Goal: Information Seeking & Learning: Learn about a topic

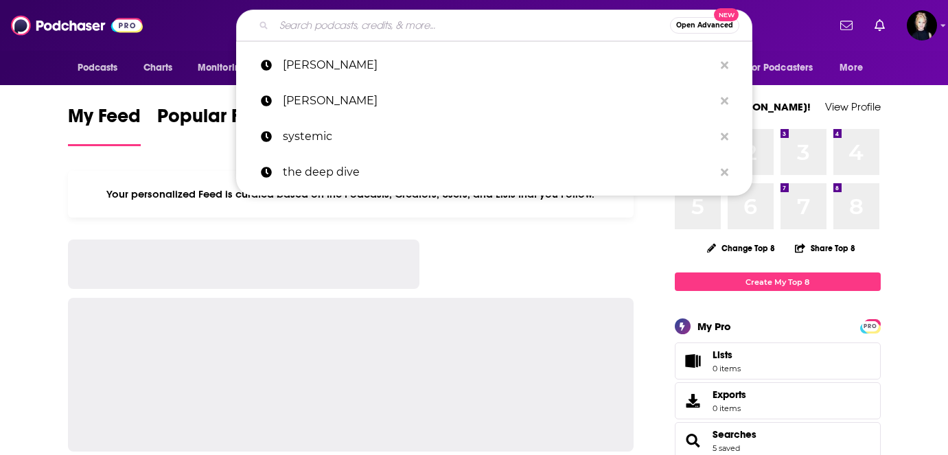
click at [342, 23] on input "Search podcasts, credits, & more..." at bounding box center [472, 25] width 396 height 22
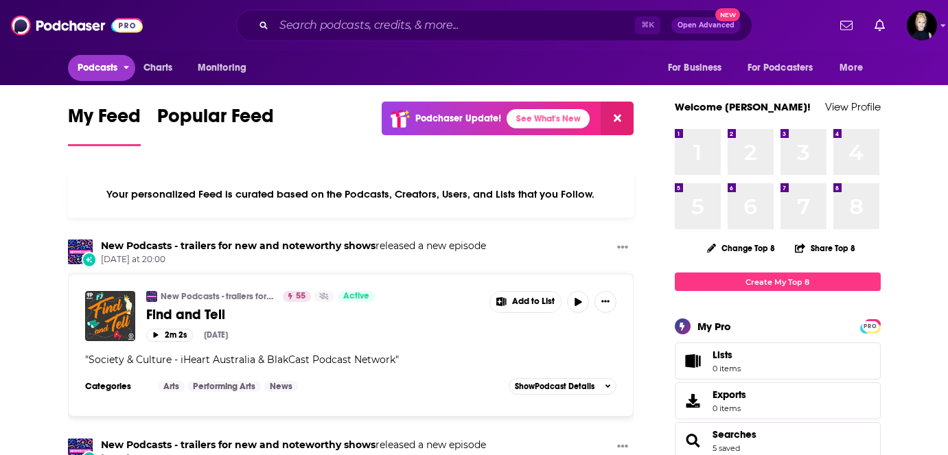
click at [95, 75] on span "Podcasts" at bounding box center [98, 67] width 40 height 19
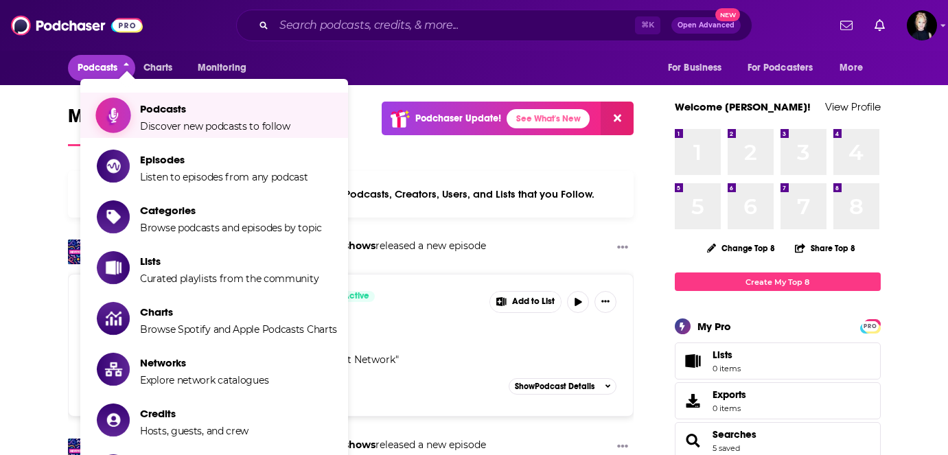
click at [115, 107] on span "Show item sub-menu" at bounding box center [113, 115] width 106 height 106
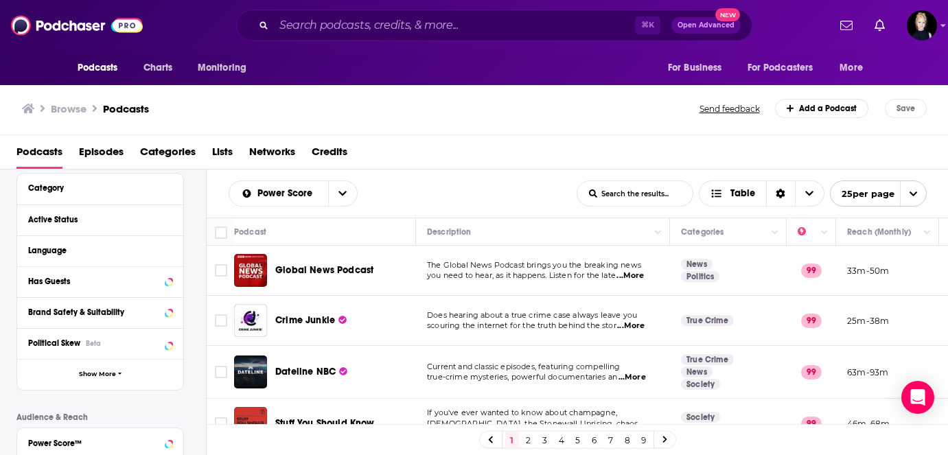
scroll to position [126, 0]
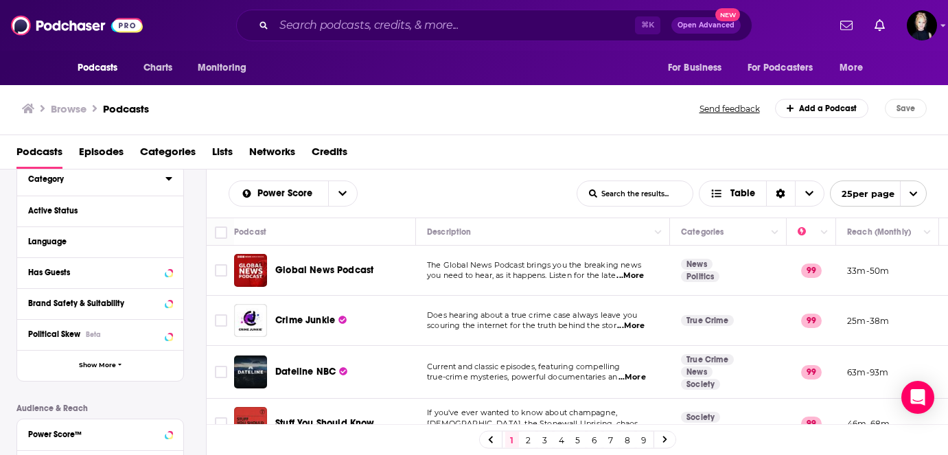
click at [62, 181] on div "Category" at bounding box center [92, 179] width 128 height 10
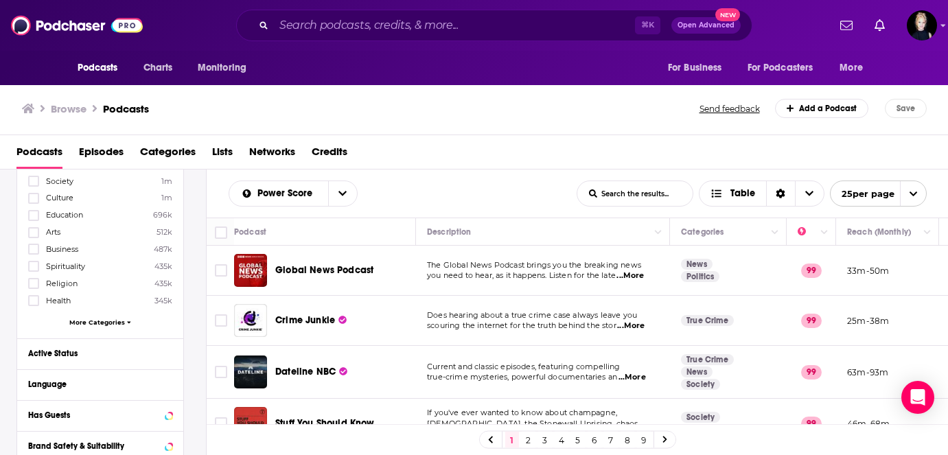
scroll to position [165, 0]
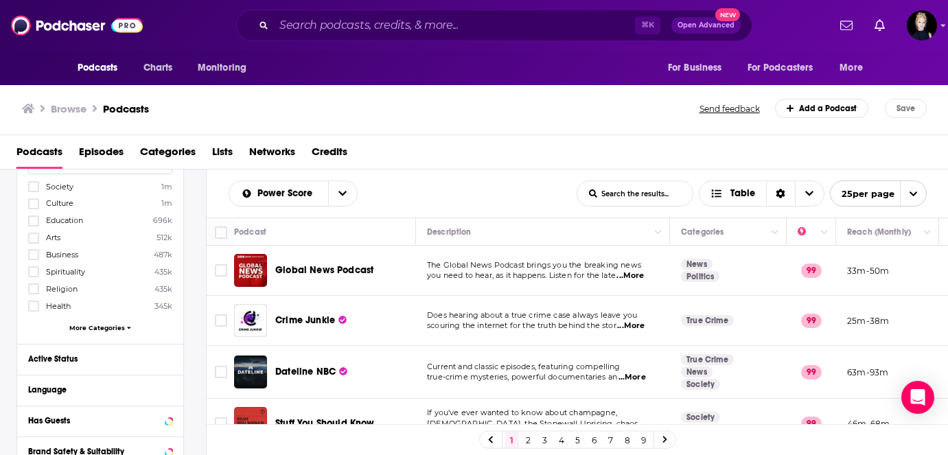
click at [84, 324] on span "More Categories" at bounding box center [97, 328] width 56 height 8
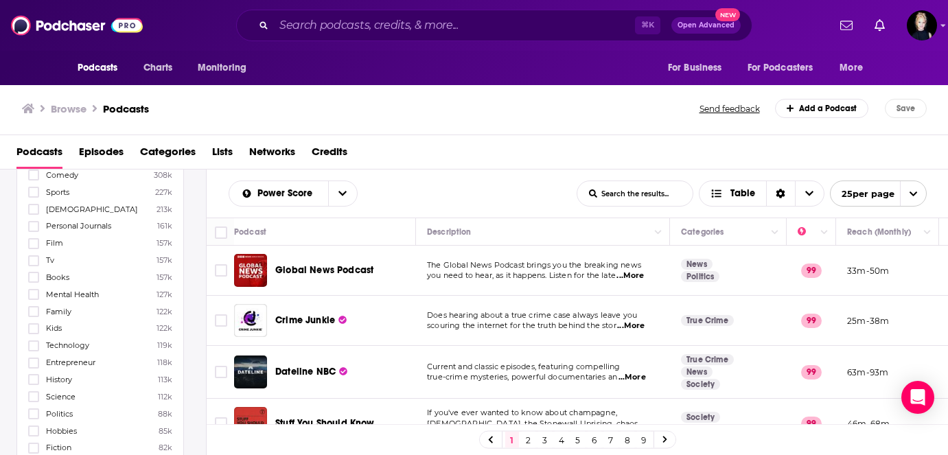
scroll to position [366, 0]
click at [34, 390] on icon at bounding box center [34, 394] width 8 height 8
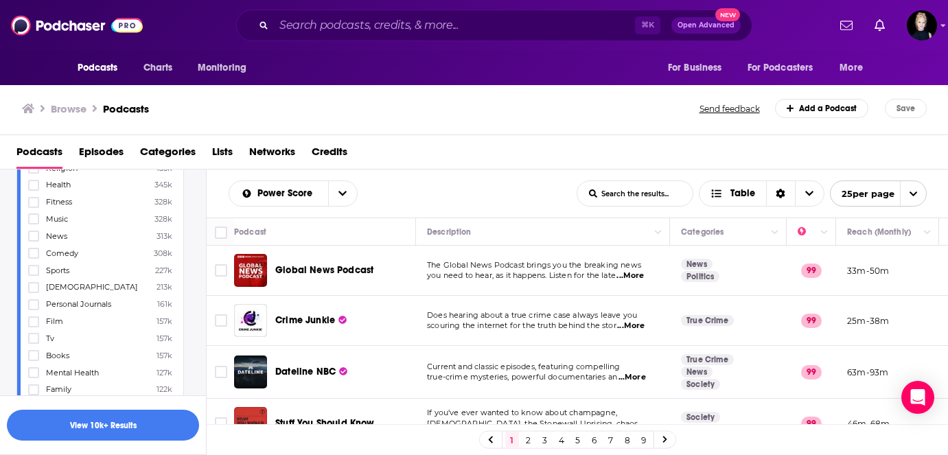
scroll to position [300, 0]
click at [38, 222] on label at bounding box center [33, 221] width 11 height 11
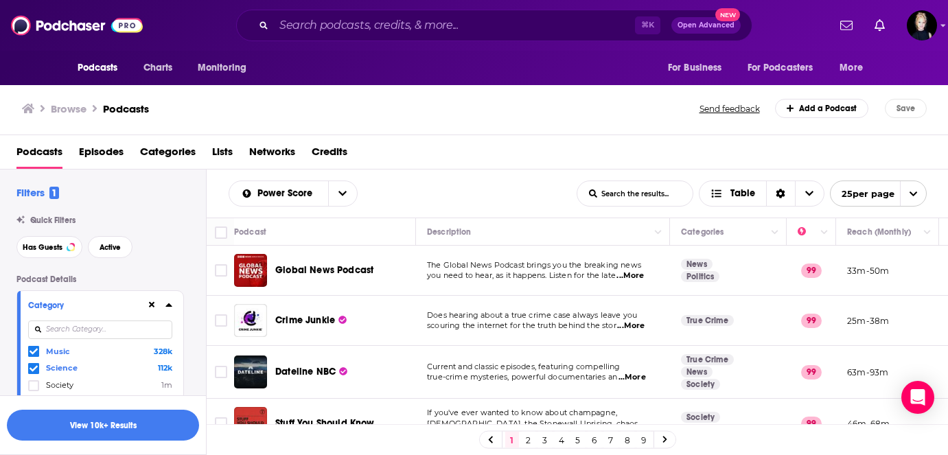
scroll to position [6, 0]
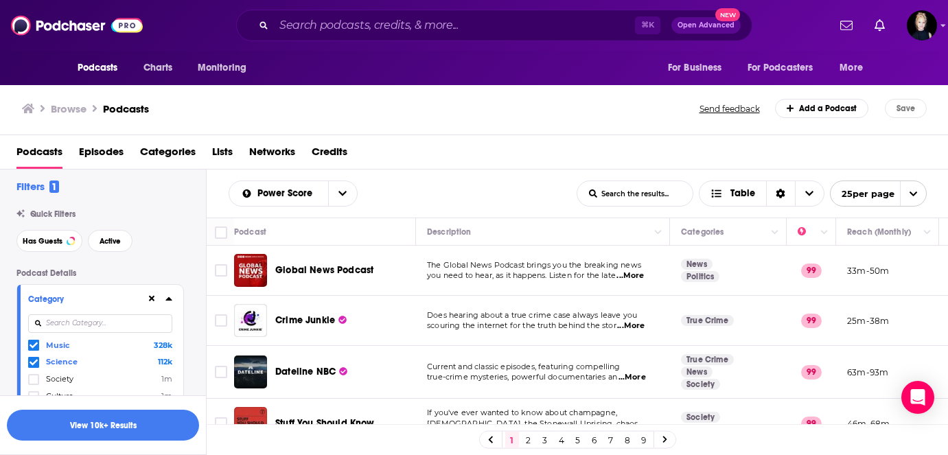
click at [170, 300] on icon at bounding box center [168, 298] width 6 height 3
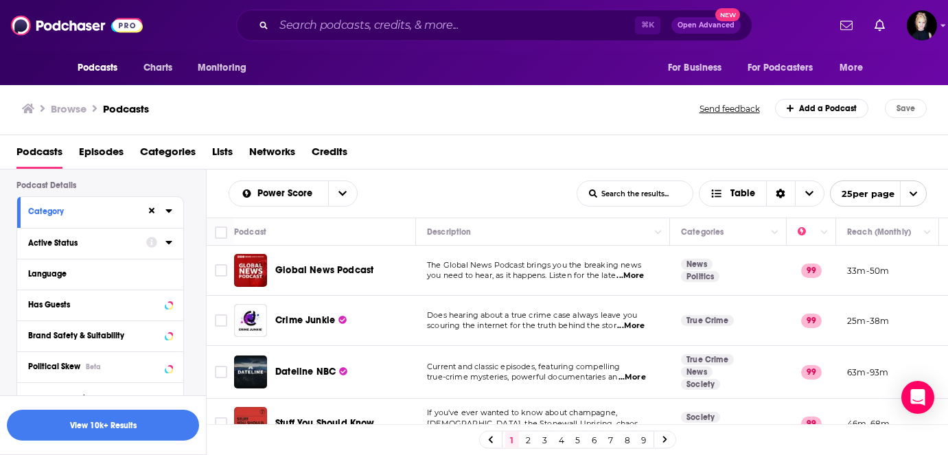
scroll to position [104, 0]
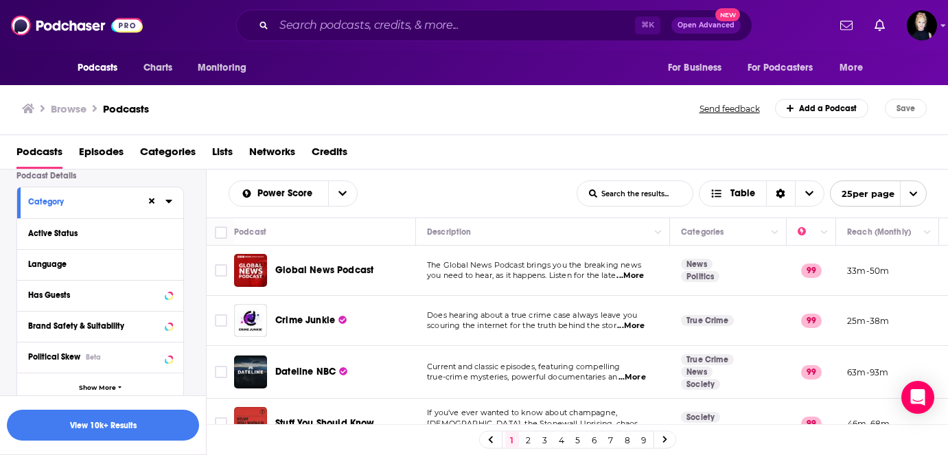
click at [175, 235] on div "Active Status" at bounding box center [100, 233] width 166 height 31
click at [171, 235] on icon at bounding box center [168, 232] width 7 height 11
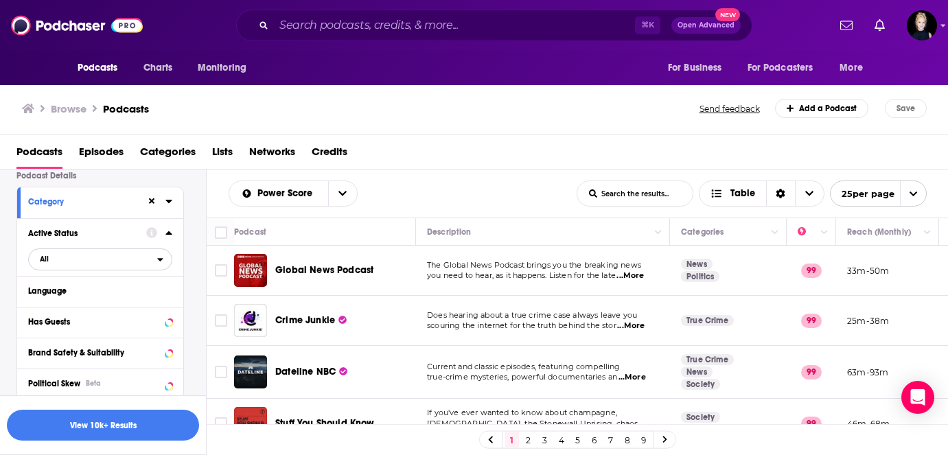
click at [69, 261] on span "All" at bounding box center [93, 259] width 128 height 18
click at [64, 308] on span "Active" at bounding box center [69, 305] width 69 height 8
click at [171, 293] on icon at bounding box center [168, 290] width 7 height 11
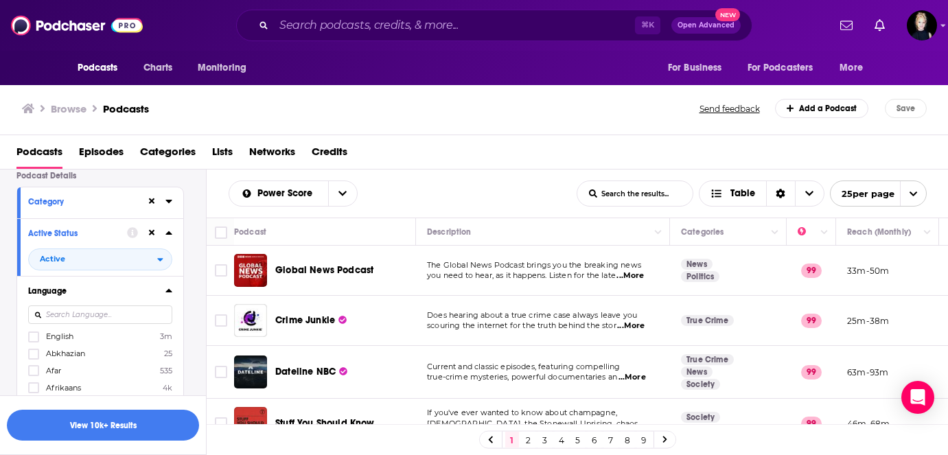
click at [79, 341] on label "English 3m" at bounding box center [100, 337] width 144 height 12
click at [34, 341] on input "multiSelectOption-en-0" at bounding box center [34, 341] width 0 height 0
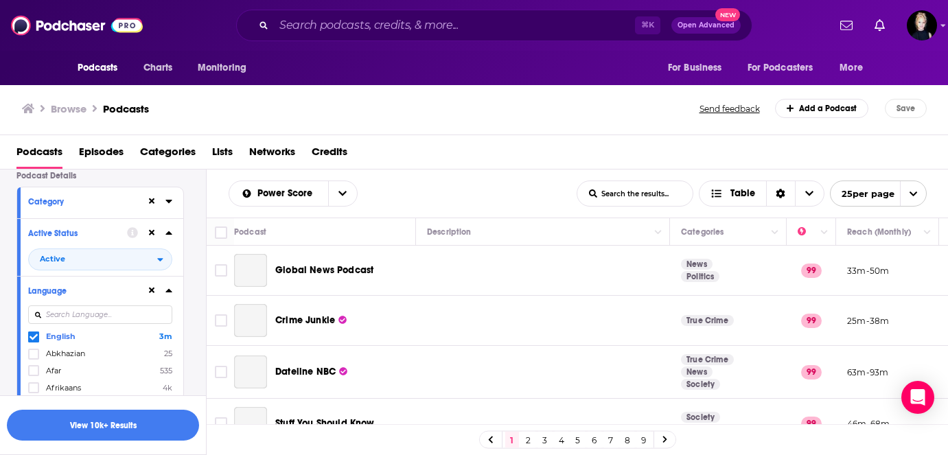
scroll to position [145, 0]
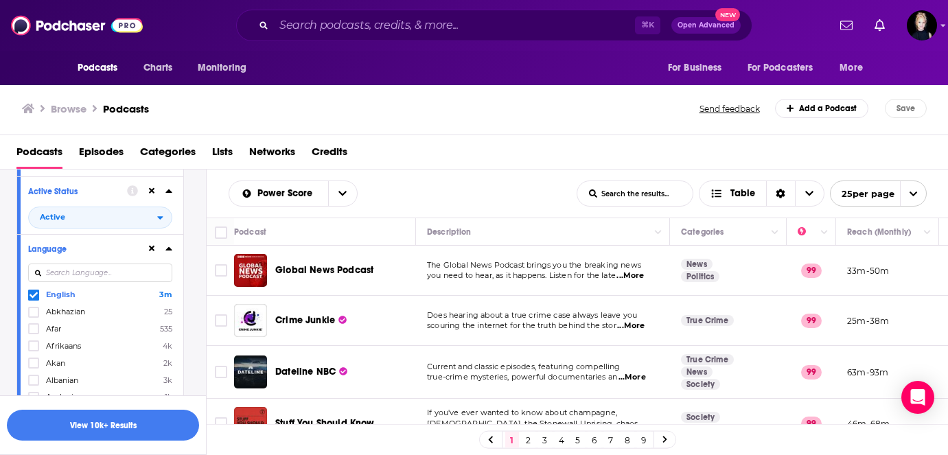
click at [168, 250] on icon at bounding box center [168, 248] width 6 height 3
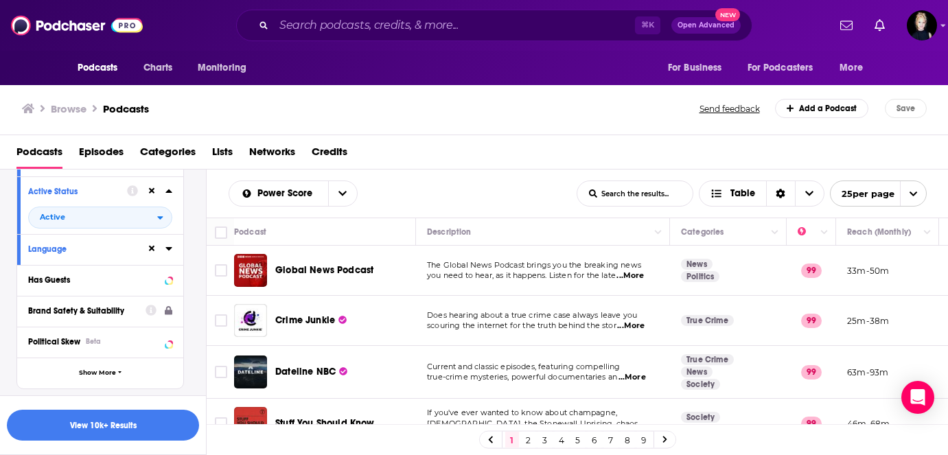
scroll to position [172, 0]
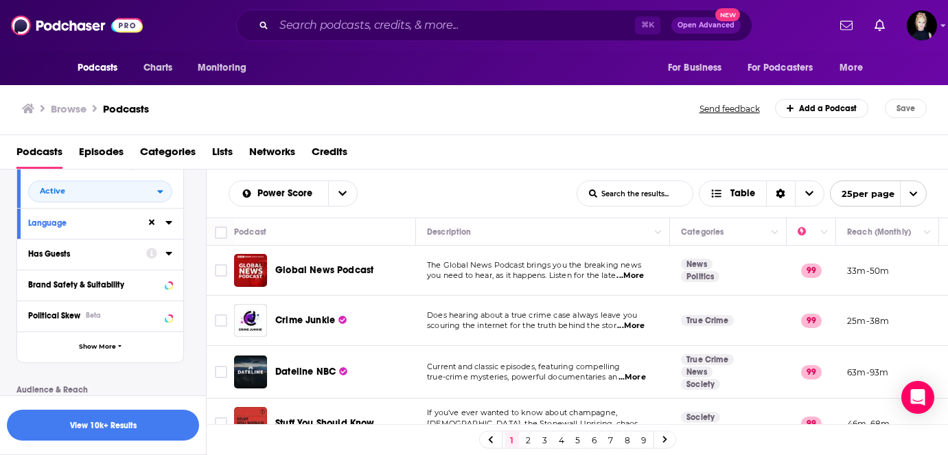
click at [172, 255] on icon at bounding box center [168, 253] width 7 height 11
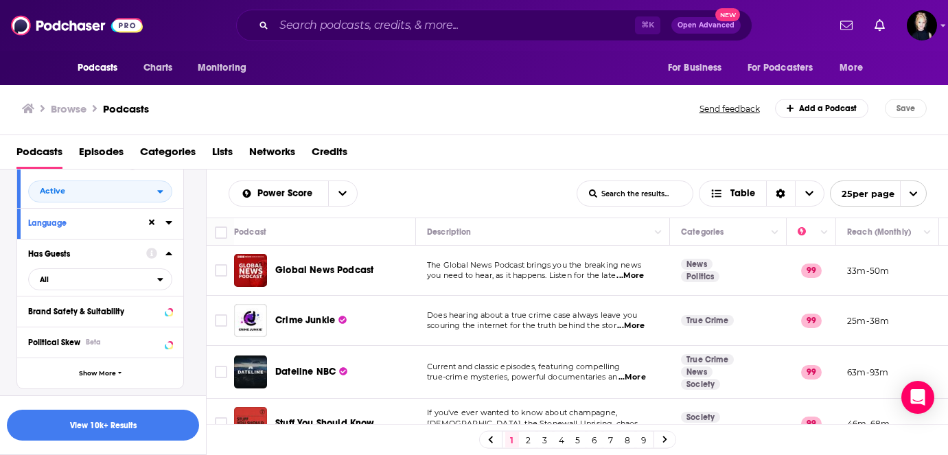
click at [124, 296] on div "Has Guests All" at bounding box center [100, 268] width 166 height 58
click at [123, 286] on span "All" at bounding box center [93, 279] width 128 height 18
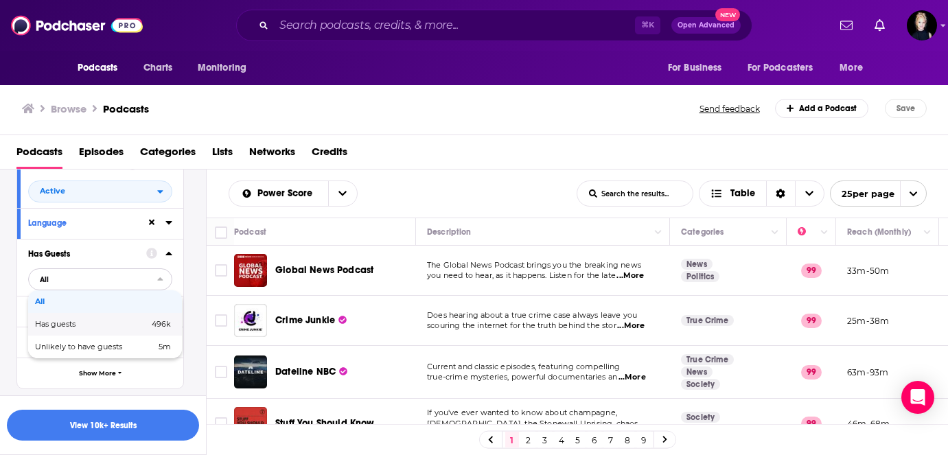
click at [104, 328] on span "Has guests" at bounding box center [73, 324] width 77 height 8
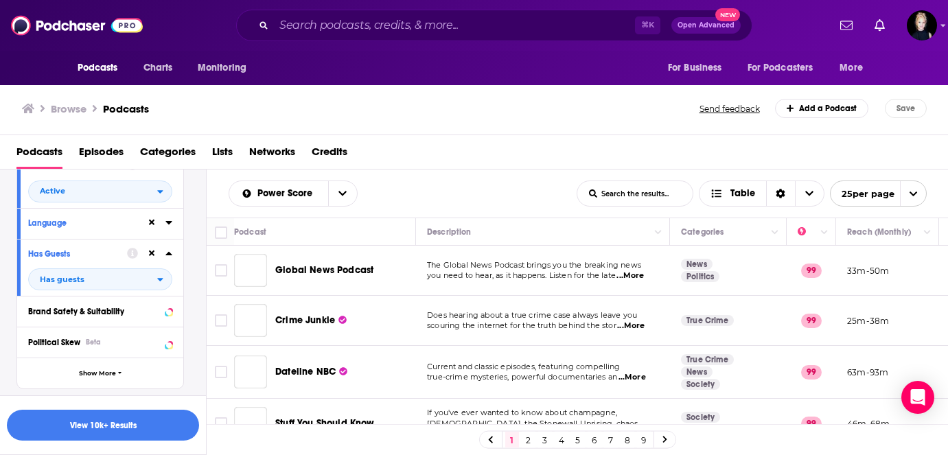
click at [168, 254] on icon at bounding box center [168, 253] width 6 height 3
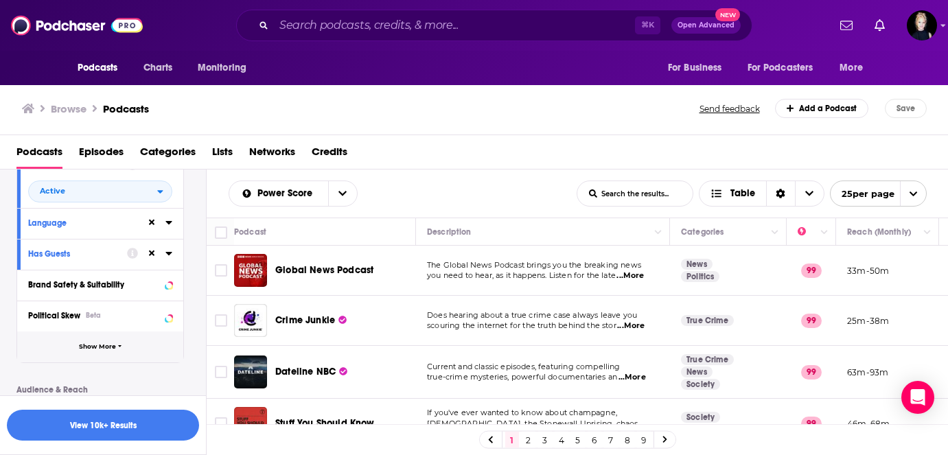
click at [129, 346] on button "Show More" at bounding box center [100, 346] width 166 height 31
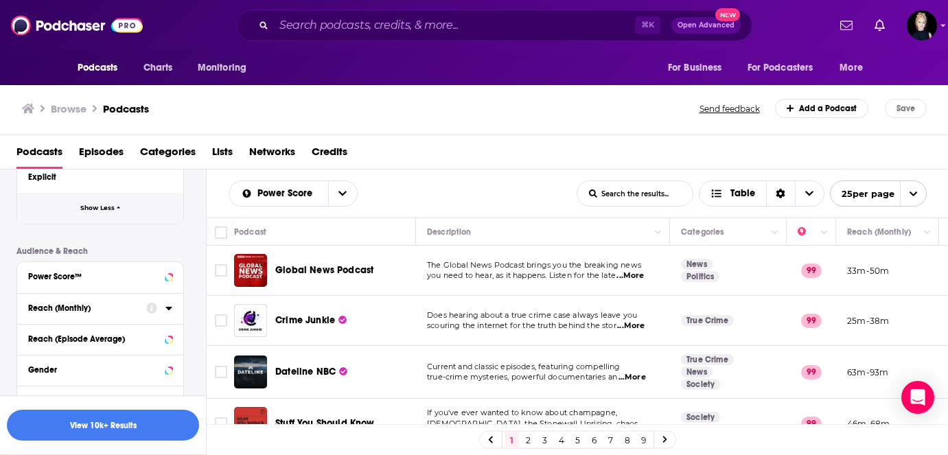
scroll to position [604, 0]
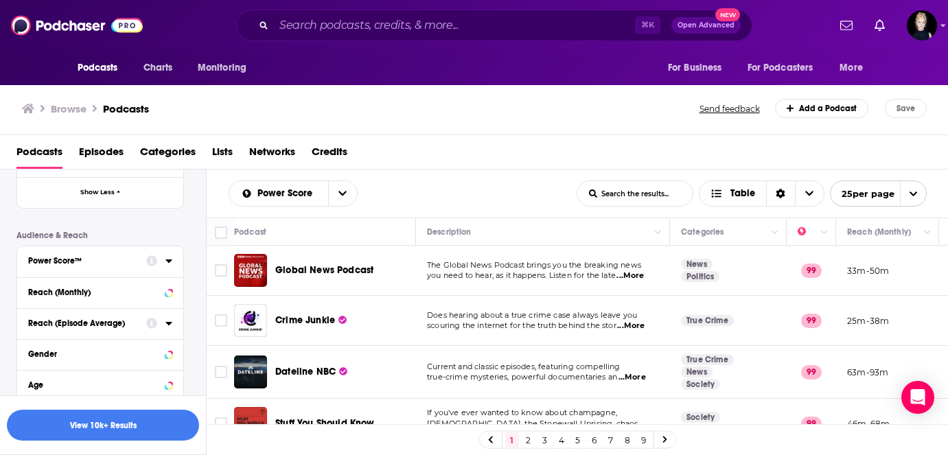
click at [168, 266] on icon at bounding box center [168, 260] width 7 height 11
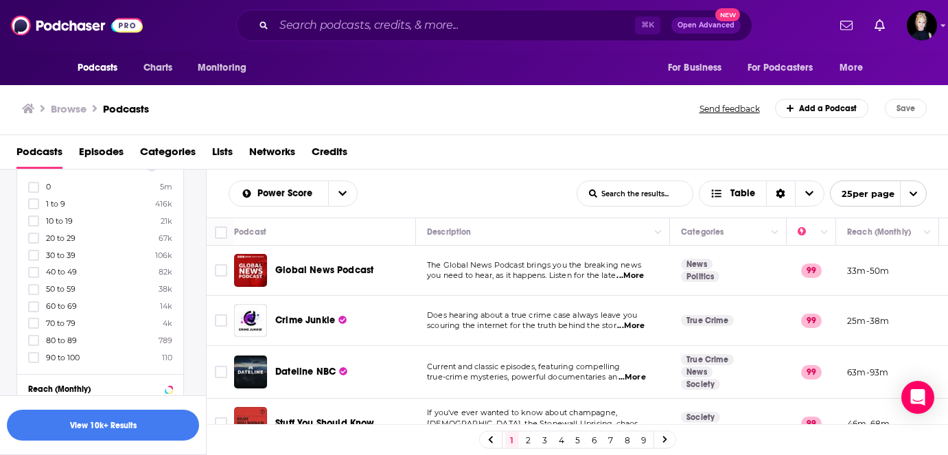
scroll to position [703, 0]
click at [36, 320] on icon at bounding box center [34, 318] width 8 height 8
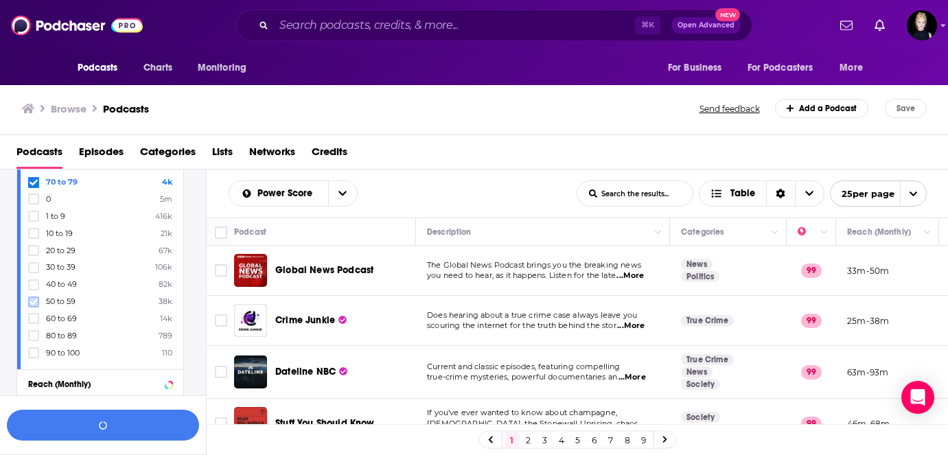
click at [36, 301] on icon at bounding box center [34, 302] width 8 height 8
click at [37, 314] on icon at bounding box center [34, 318] width 8 height 8
click at [37, 314] on label at bounding box center [33, 318] width 11 height 11
click at [35, 314] on icon at bounding box center [34, 318] width 8 height 8
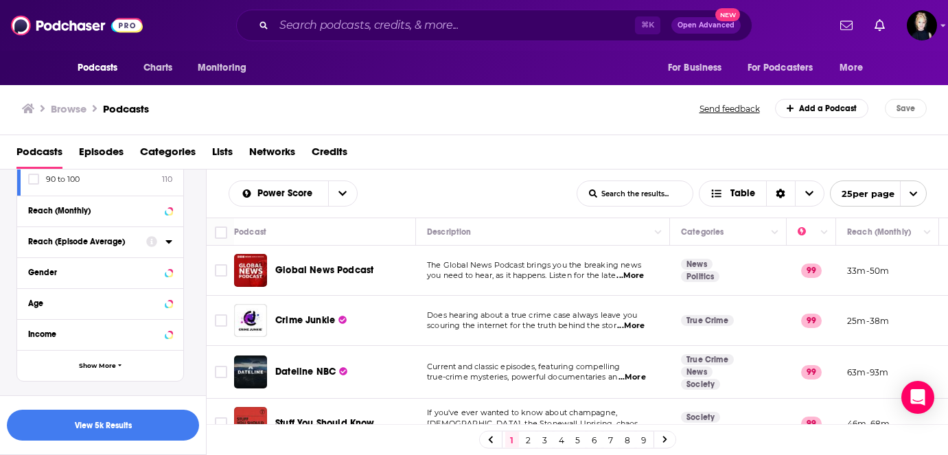
scroll to position [904, 0]
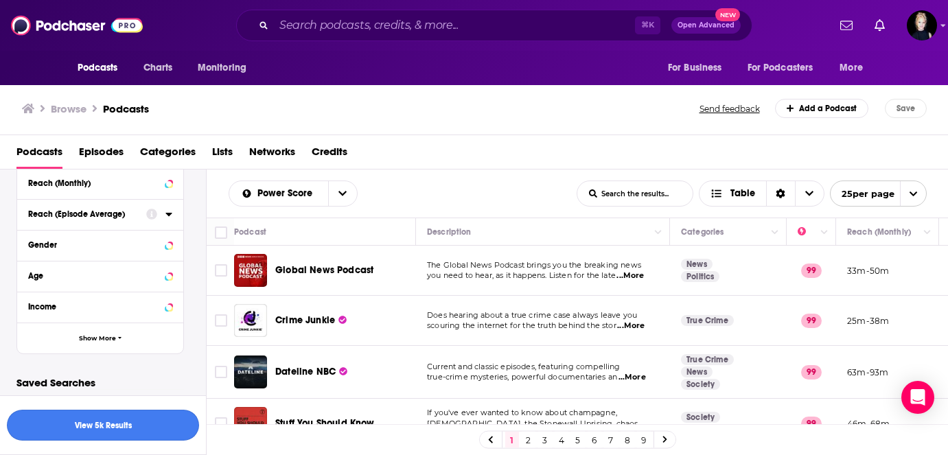
click at [85, 424] on button "View 5k Results" at bounding box center [103, 425] width 192 height 31
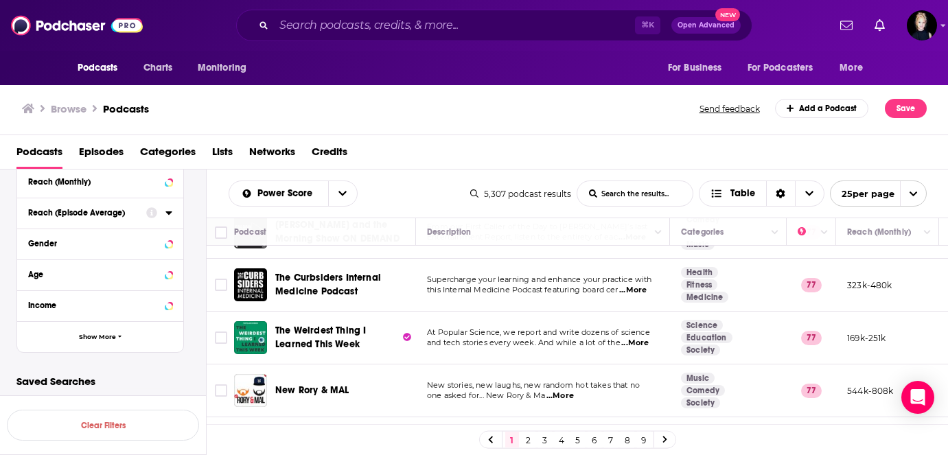
scroll to position [1119, 0]
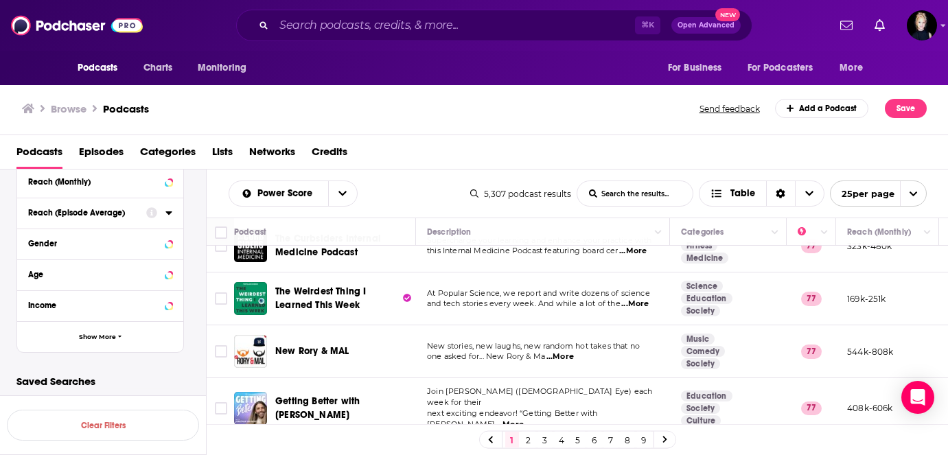
click at [522, 439] on link "2" at bounding box center [529, 440] width 14 height 16
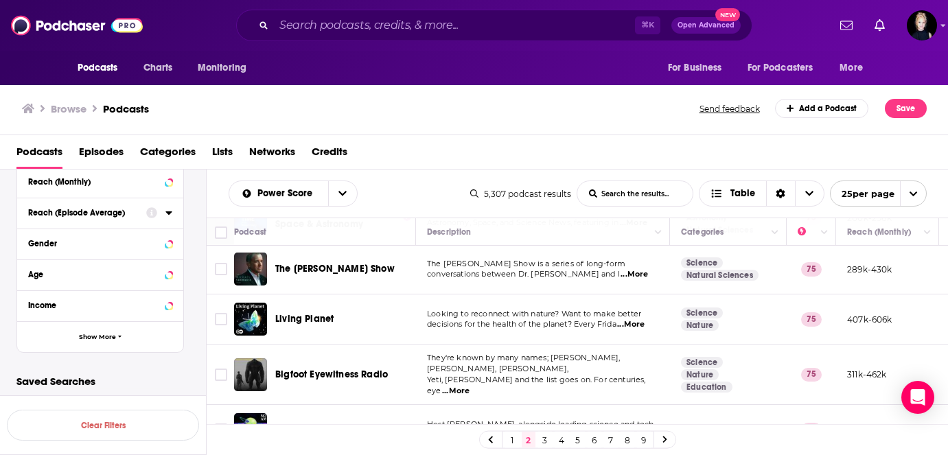
scroll to position [1122, 0]
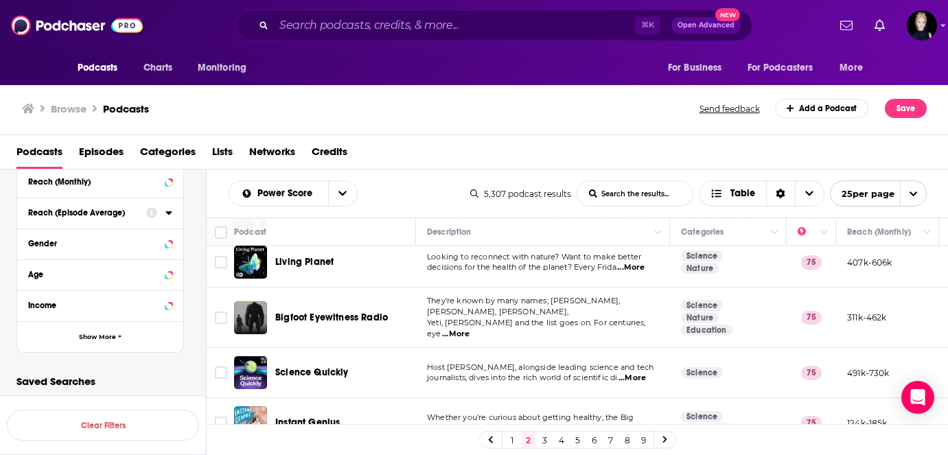
click at [544, 437] on link "3" at bounding box center [545, 440] width 14 height 16
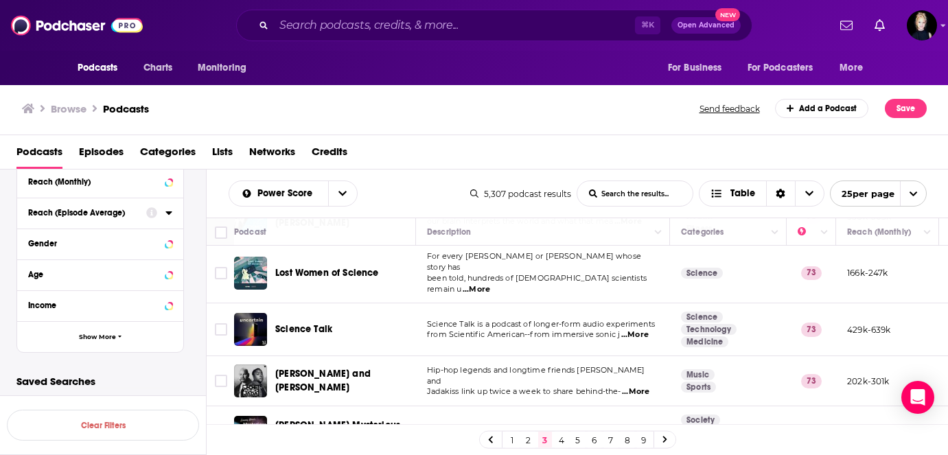
scroll to position [1119, 0]
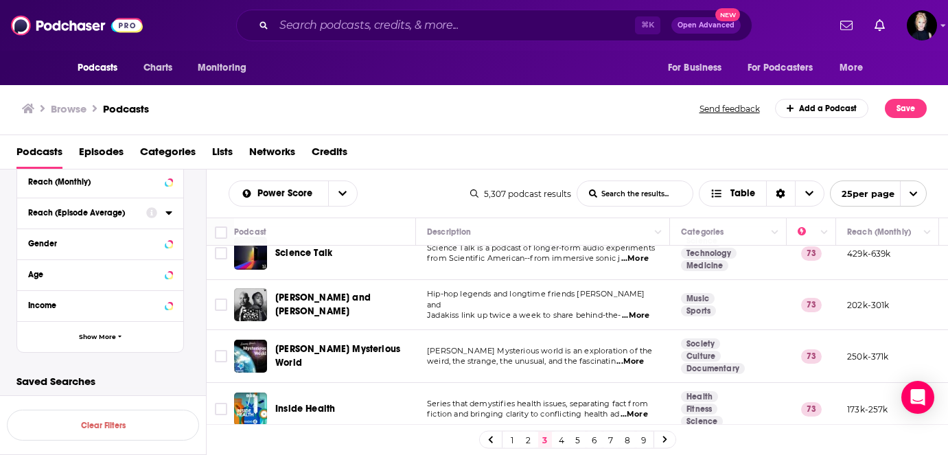
click at [557, 442] on link "4" at bounding box center [561, 440] width 14 height 16
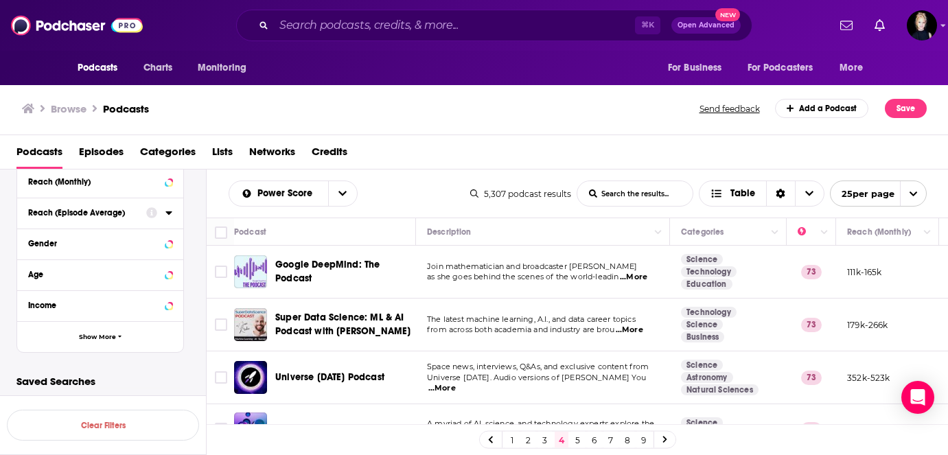
click at [629, 278] on span "...More" at bounding box center [633, 277] width 27 height 11
click at [548, 332] on span "from across both academia and industry are brou" at bounding box center [520, 330] width 187 height 10
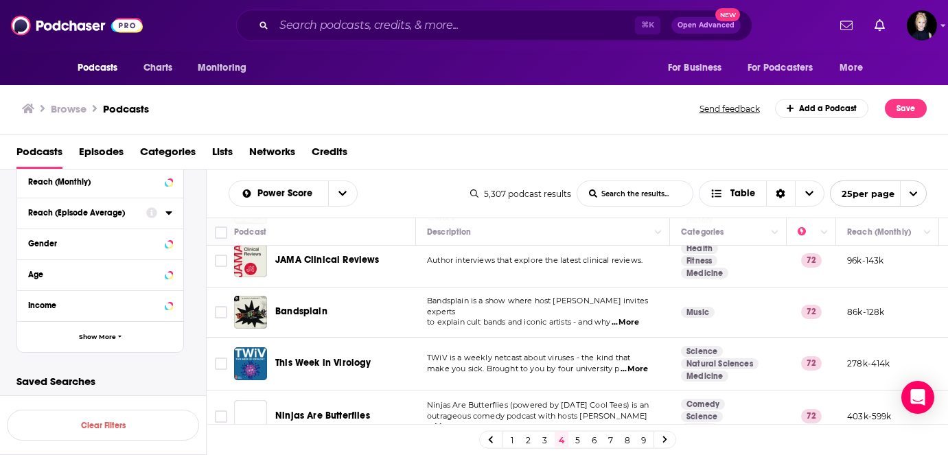
scroll to position [618, 0]
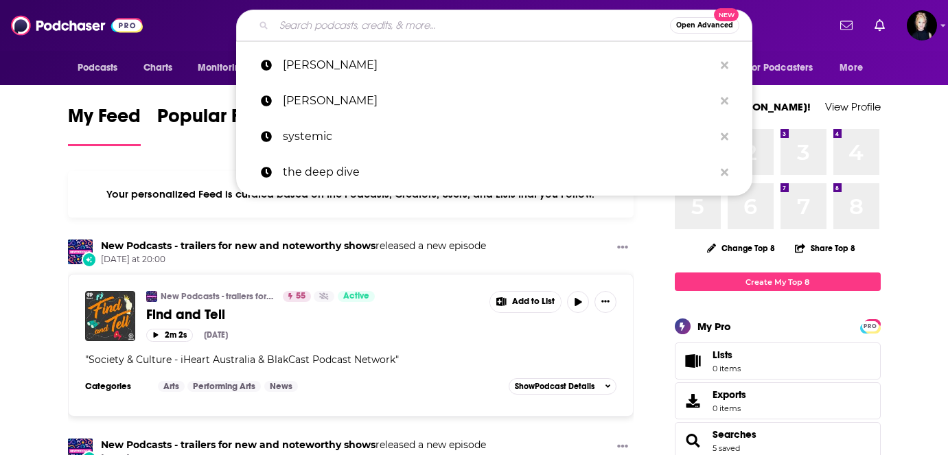
click at [417, 27] on input "Search podcasts, credits, & more..." at bounding box center [472, 25] width 396 height 22
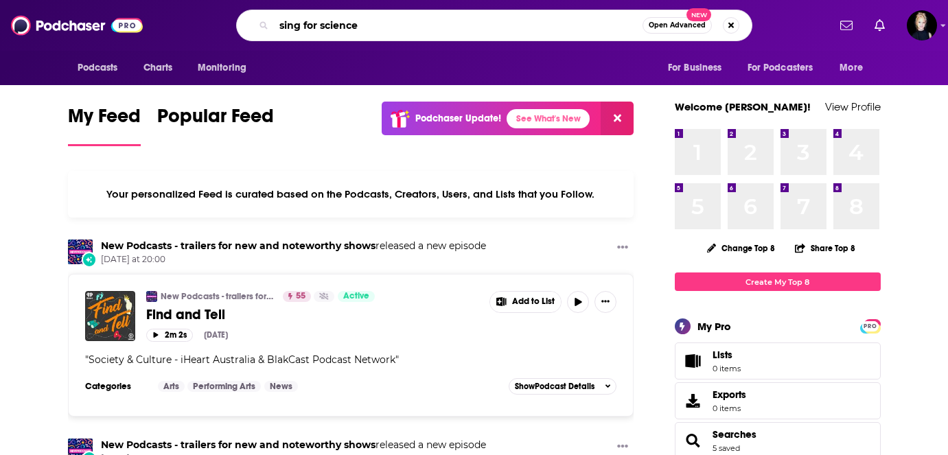
click at [370, 24] on input "sing for science" at bounding box center [458, 25] width 369 height 22
type input "sing for science"
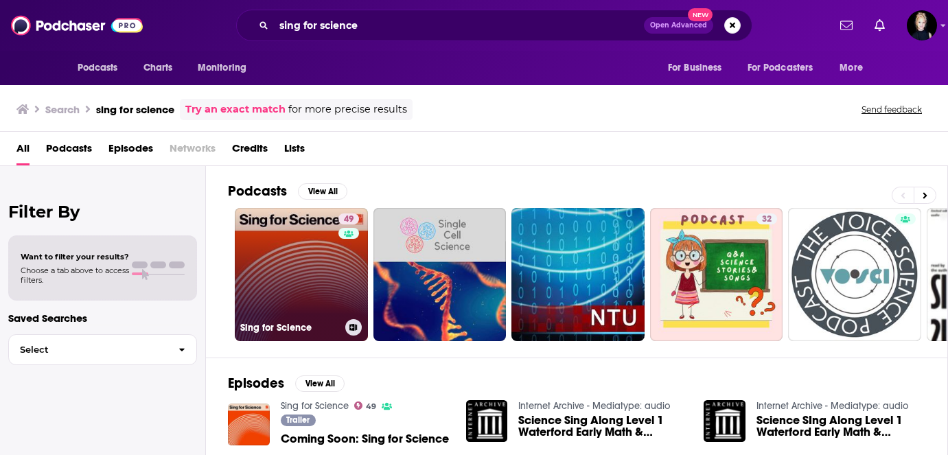
click at [337, 264] on link "49 Sing for Science" at bounding box center [301, 274] width 133 height 133
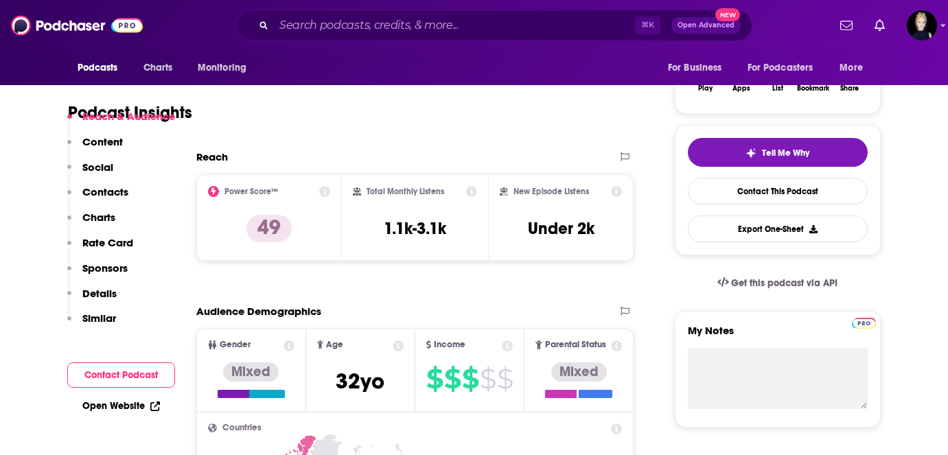
scroll to position [266, 0]
